Goal: Register for event/course

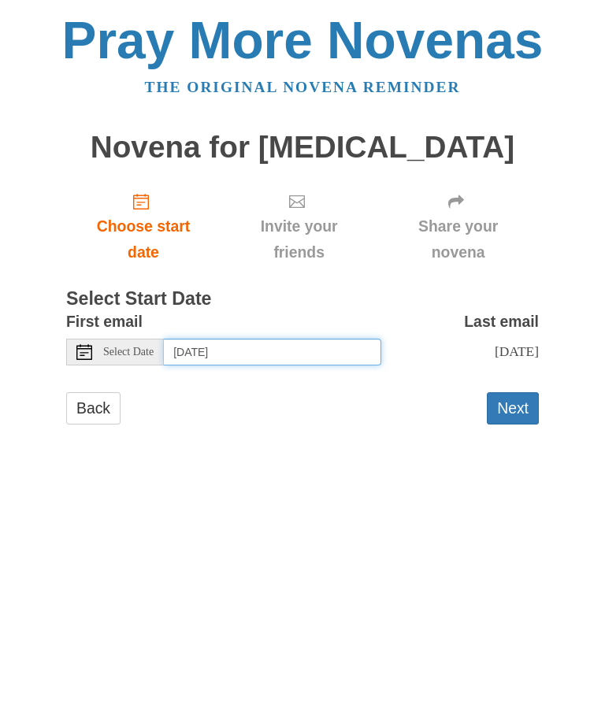
click at [247, 341] on input "[DATE]" at bounding box center [272, 352] width 217 height 27
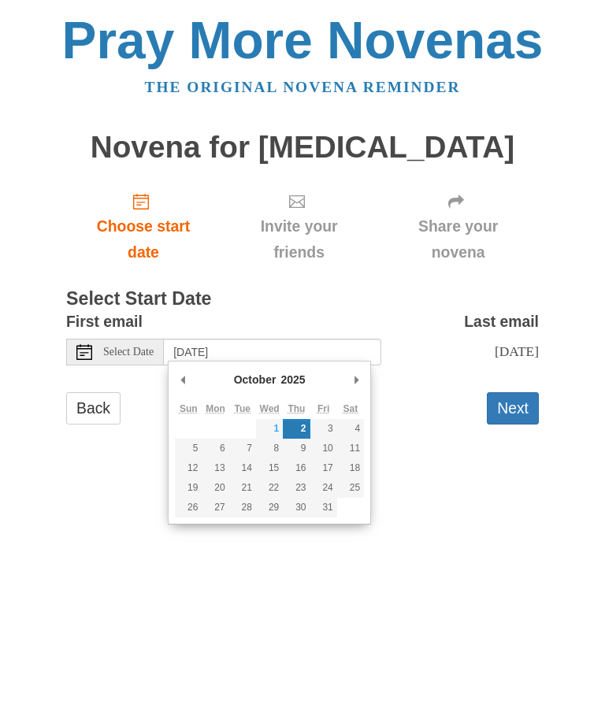
click at [573, 211] on div "Pray More Novenas The original novena reminder Novena for [MEDICAL_DATA] Choose…" at bounding box center [302, 235] width 591 height 470
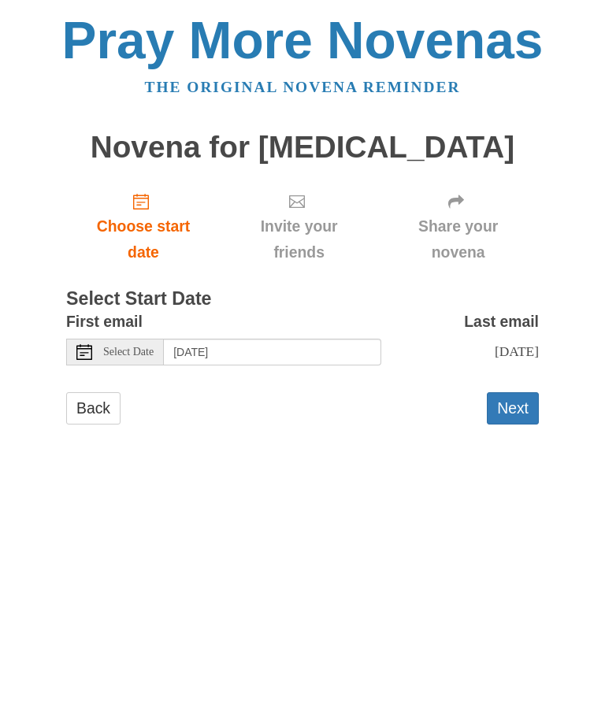
click at [145, 213] on span "Choose start date" at bounding box center [143, 239] width 123 height 52
click at [295, 339] on input "Thursday, October 2nd" at bounding box center [272, 352] width 217 height 27
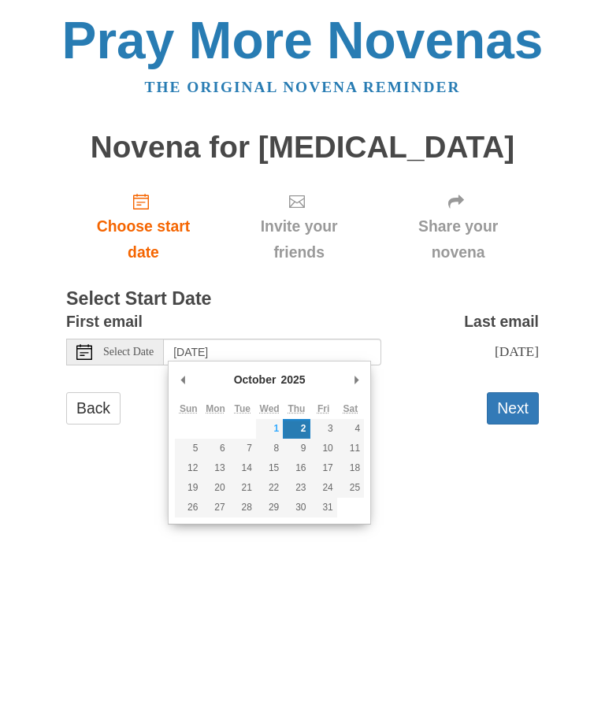
click at [423, 470] on html "Pray More Novenas The original novena reminder Novena for Cancer Choose start d…" at bounding box center [302, 235] width 605 height 470
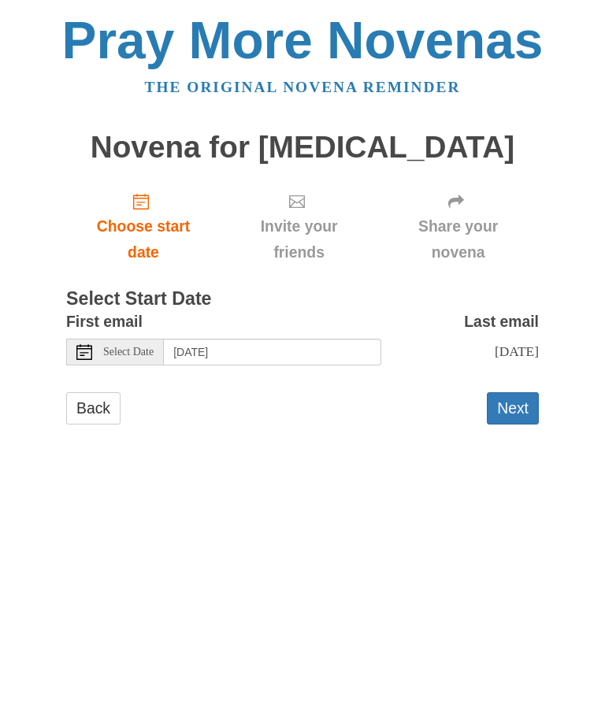
click at [527, 409] on button "Next" at bounding box center [513, 408] width 52 height 32
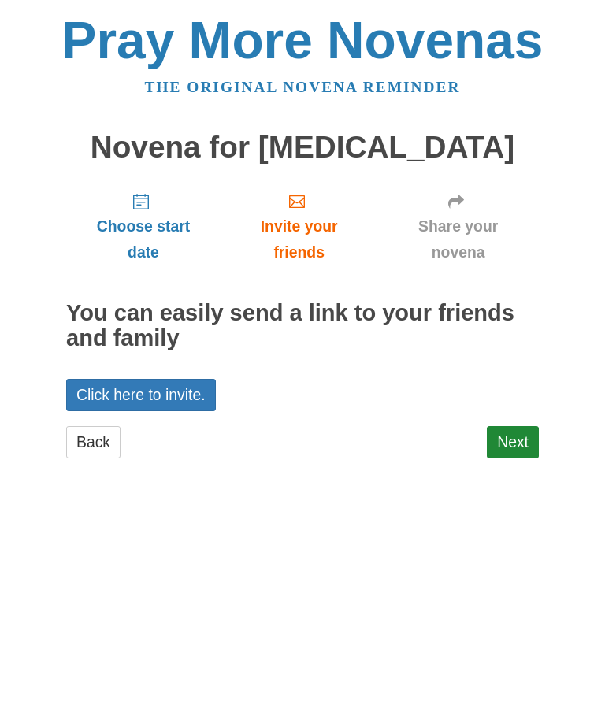
click at [525, 433] on link "Next" at bounding box center [513, 442] width 52 height 32
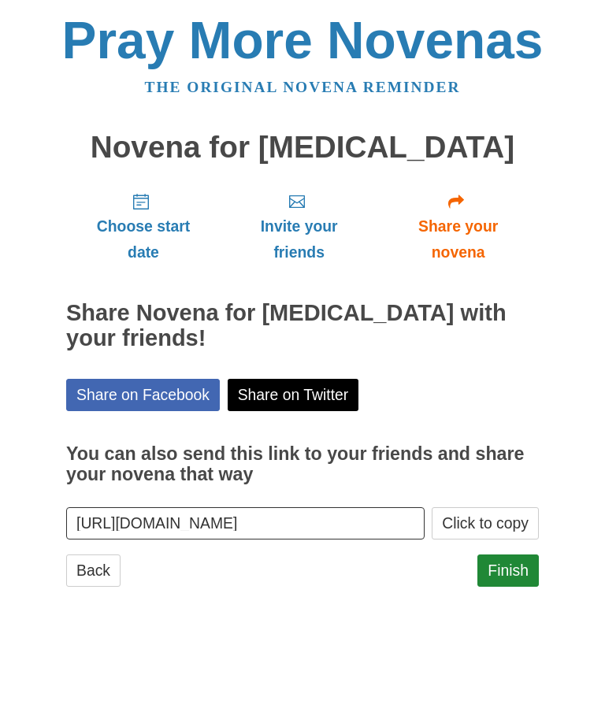
click at [521, 554] on link "Finish" at bounding box center [507, 570] width 61 height 32
